Goal: Find specific fact: Find specific fact

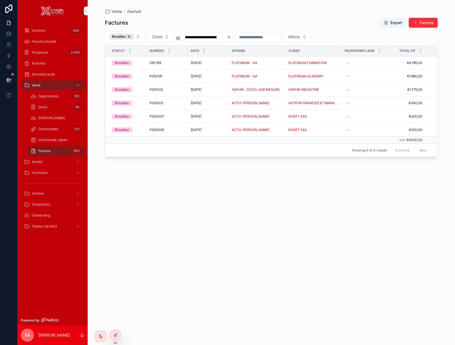
click at [47, 172] on span "Formation" at bounding box center [40, 173] width 16 height 4
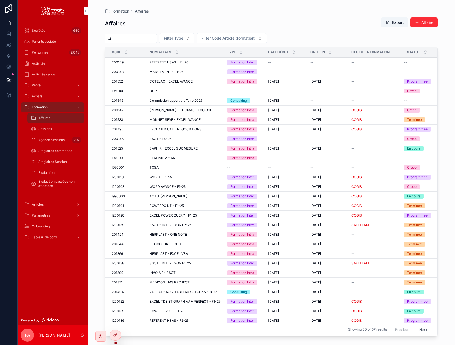
click at [51, 140] on span "Agenda Sessions" at bounding box center [51, 140] width 26 height 4
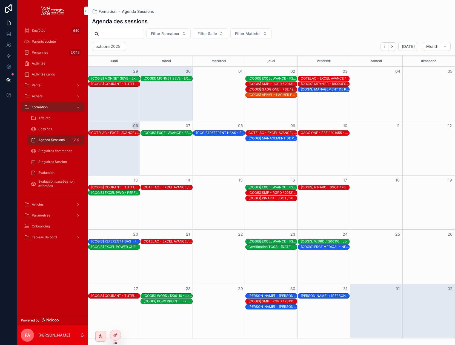
click at [117, 132] on div "COTELAC - EXCEL AVANCE / 201552 - Jour 3/6" at bounding box center [115, 133] width 48 height 4
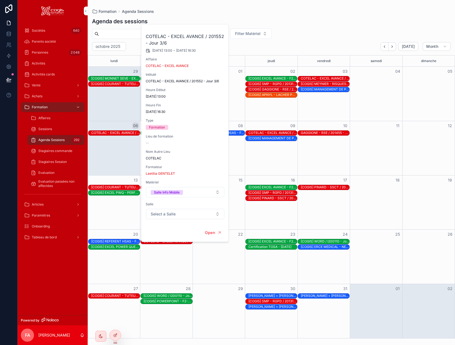
click at [241, 12] on div "Formation Agenda Sessions" at bounding box center [271, 11] width 358 height 5
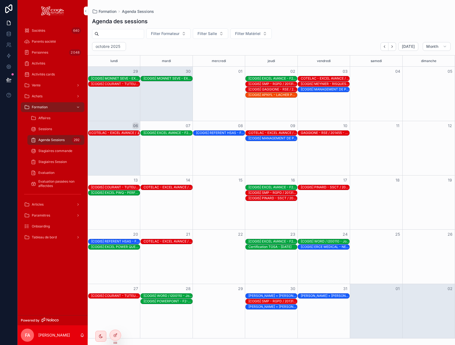
click at [106, 133] on div "COTELAC - EXCEL AVANCE / 201552 - Jour 3/6" at bounding box center [115, 133] width 48 height 4
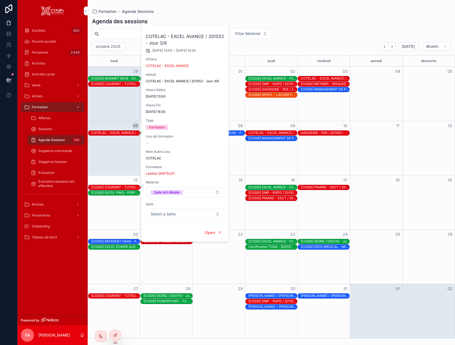
click at [208, 4] on div "Formation Agenda Sessions Agenda des sessions Filter Formateur Filter Salle Fil…" at bounding box center [271, 169] width 367 height 339
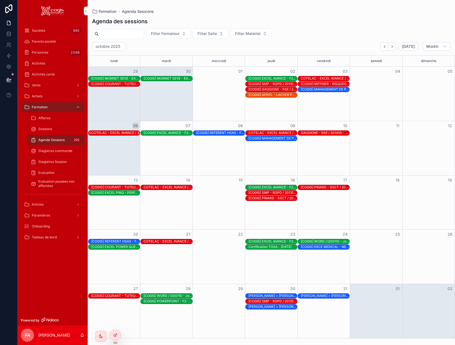
click at [103, 133] on div "COTELAC - EXCEL AVANCE / 201552 - Jour 3/6" at bounding box center [115, 133] width 48 height 4
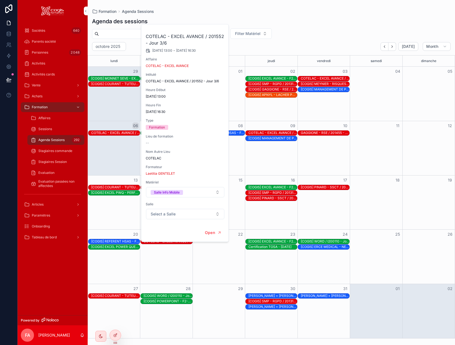
click at [157, 159] on span "COTELAC" at bounding box center [185, 158] width 79 height 4
click at [212, 232] on span "Open" at bounding box center [210, 232] width 10 height 5
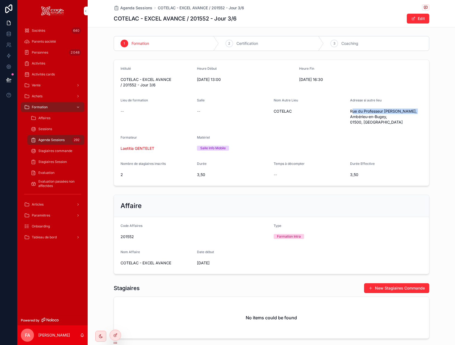
drag, startPoint x: 349, startPoint y: 111, endPoint x: 412, endPoint y: 111, distance: 62.7
click at [412, 111] on span "Rue du Professeur [PERSON_NAME], Ambérieu-en-Bugey, 01500, [GEOGRAPHIC_DATA]" at bounding box center [386, 117] width 72 height 16
copy span "Rue du Professeur [PERSON_NAME]"
